Goal: Navigation & Orientation: Understand site structure

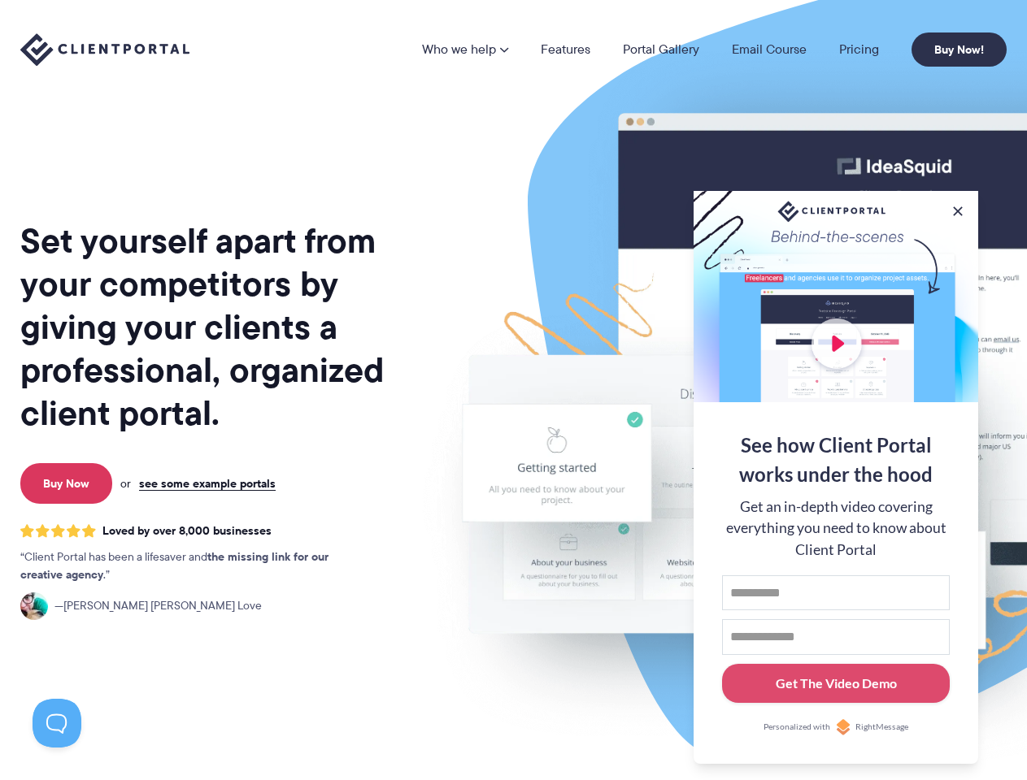
click at [513, 390] on img at bounding box center [848, 403] width 911 height 780
click at [466, 50] on link "Who we help" at bounding box center [465, 49] width 86 height 13
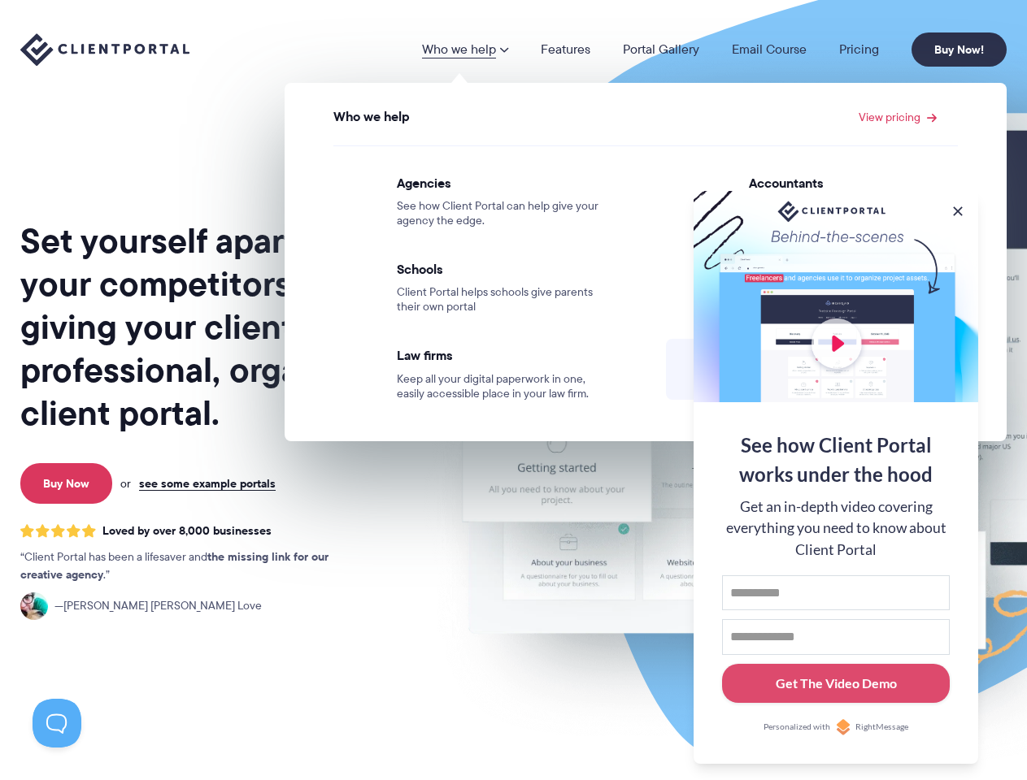
click at [958, 208] on button at bounding box center [957, 211] width 16 height 16
click at [836, 476] on img at bounding box center [848, 403] width 911 height 780
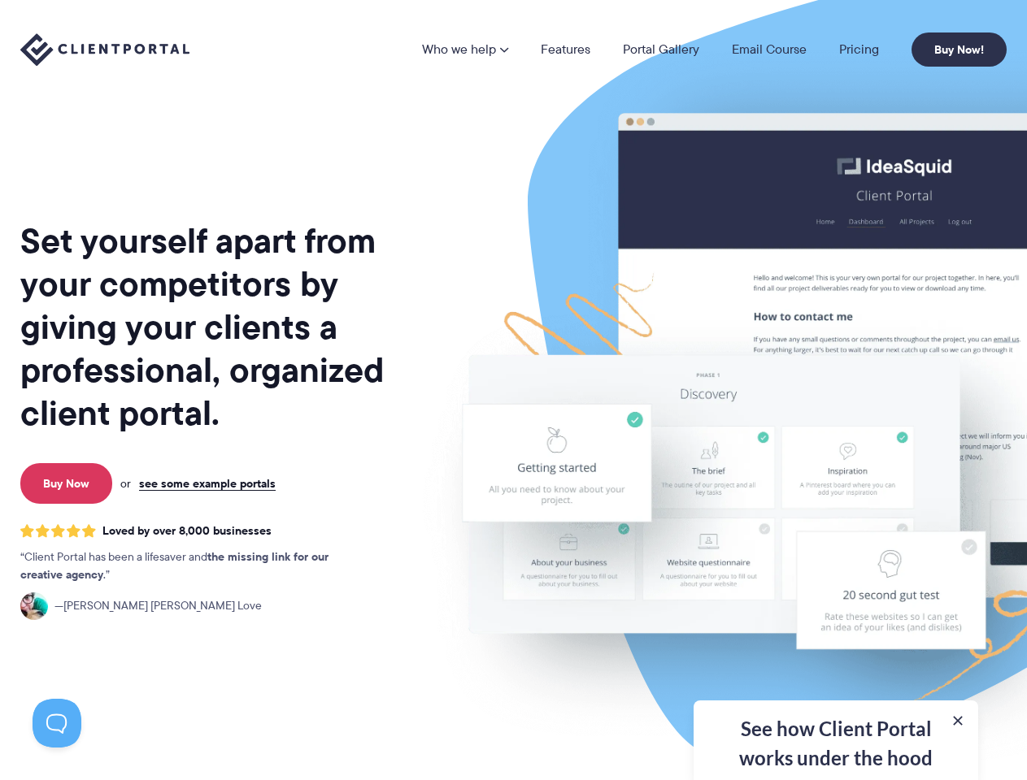
click at [57, 723] on button at bounding box center [57, 723] width 49 height 49
